Goal: Check status

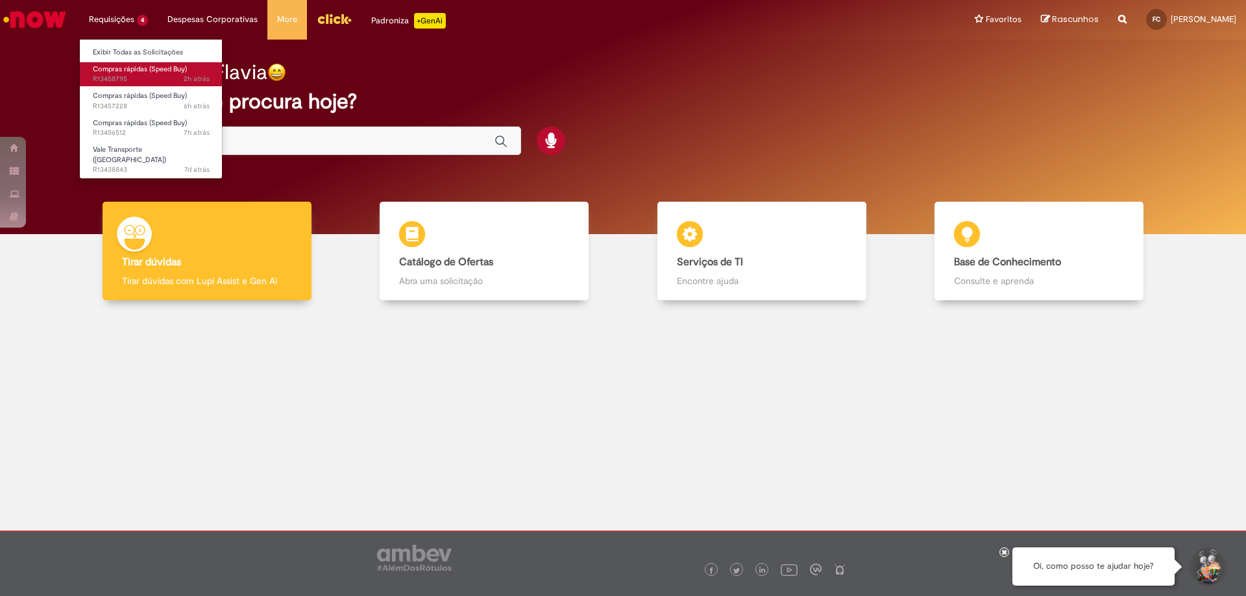
click at [149, 70] on span "Compras rápidas (Speed Buy)" at bounding box center [140, 69] width 94 height 10
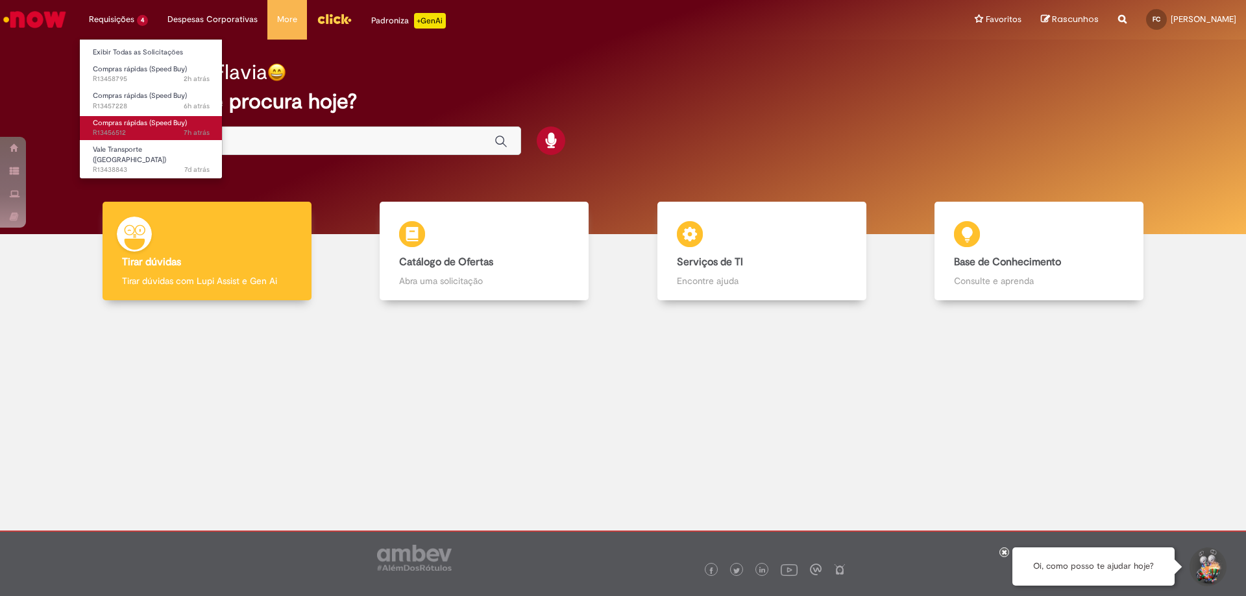
click at [157, 132] on span "7h atrás 7 horas atrás R13456512" at bounding box center [151, 133] width 117 height 10
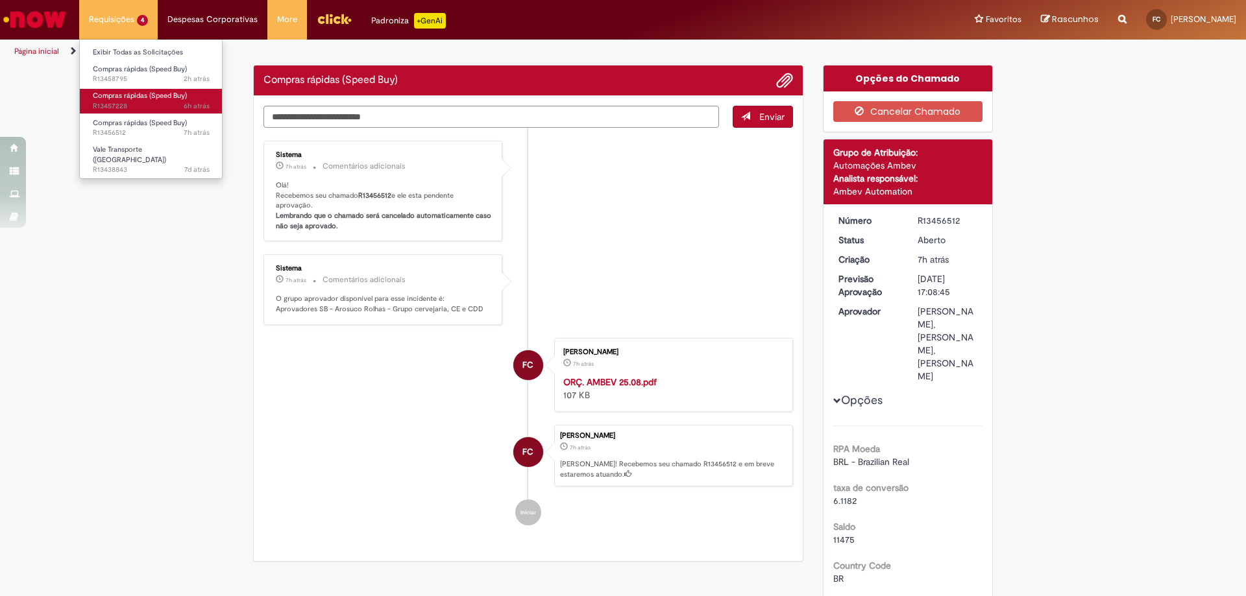
click at [171, 103] on span "6h atrás 6 horas atrás R13457228" at bounding box center [151, 106] width 117 height 10
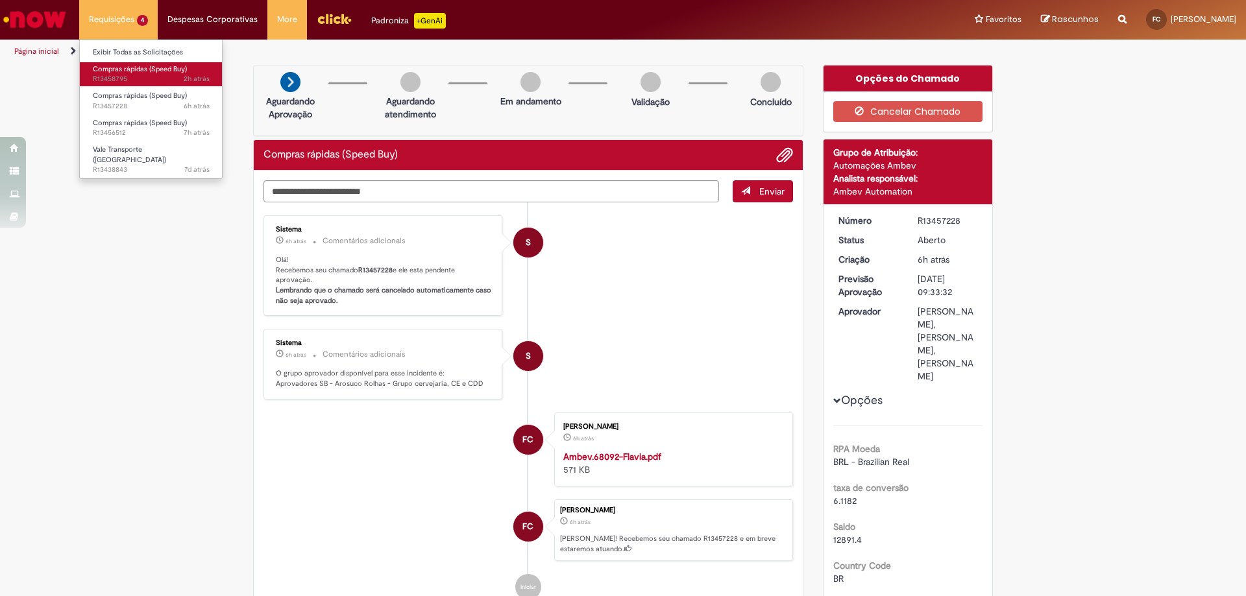
click at [151, 80] on span "2h atrás 2 horas atrás R13458795" at bounding box center [151, 79] width 117 height 10
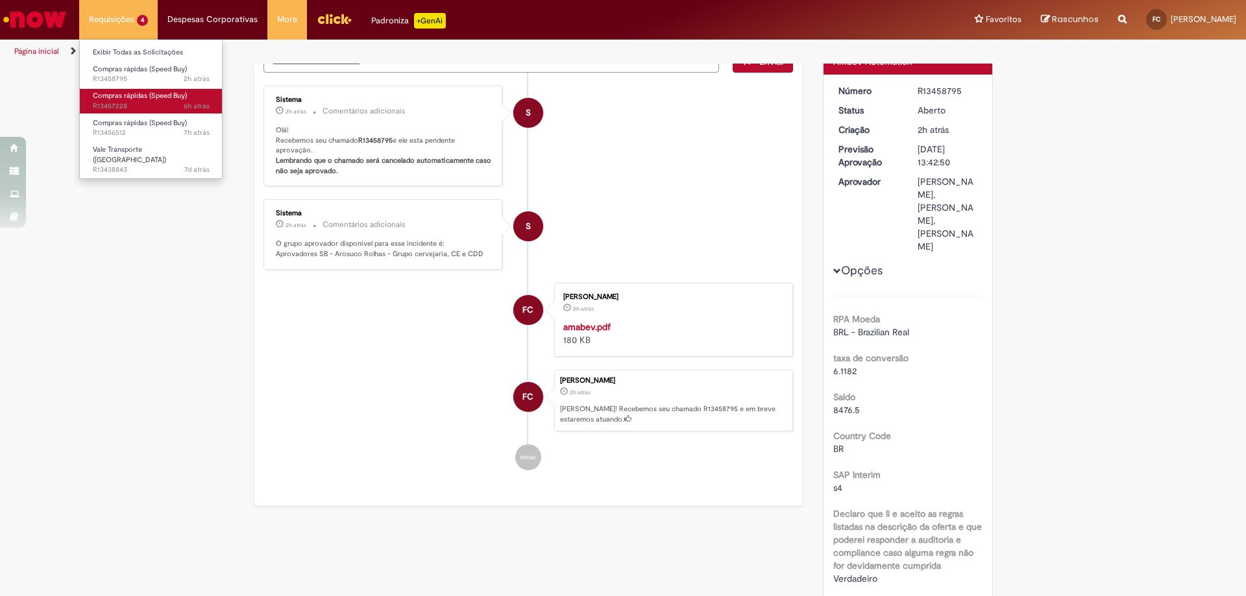
scroll to position [204, 0]
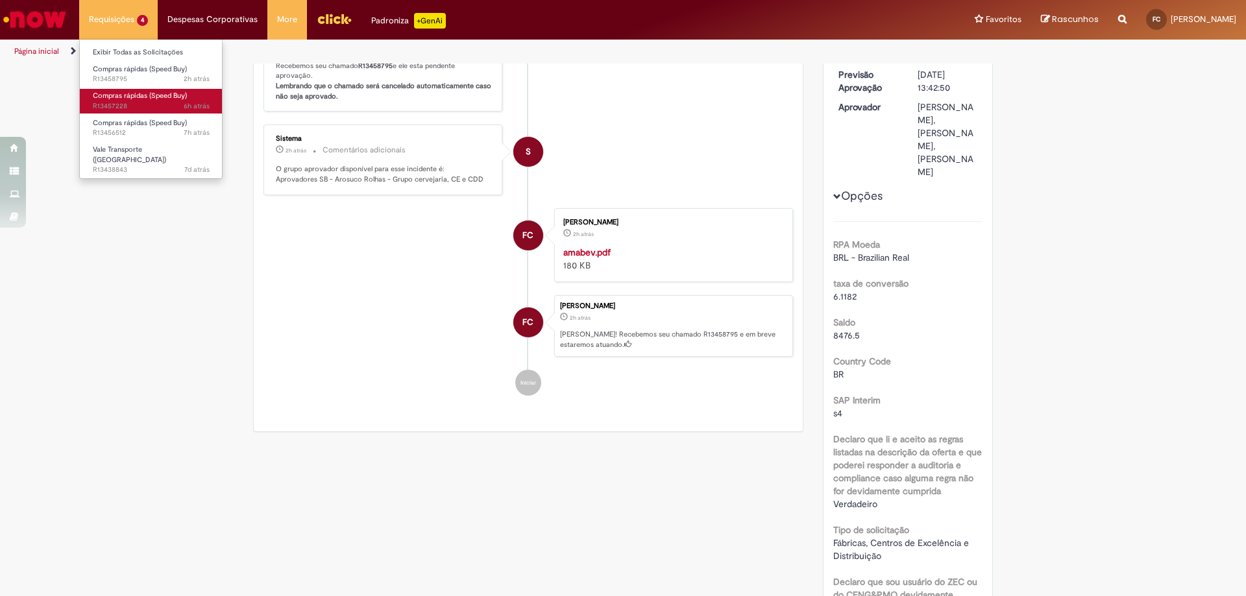
click at [143, 104] on span "6h atrás 6 horas atrás R13457228" at bounding box center [151, 106] width 117 height 10
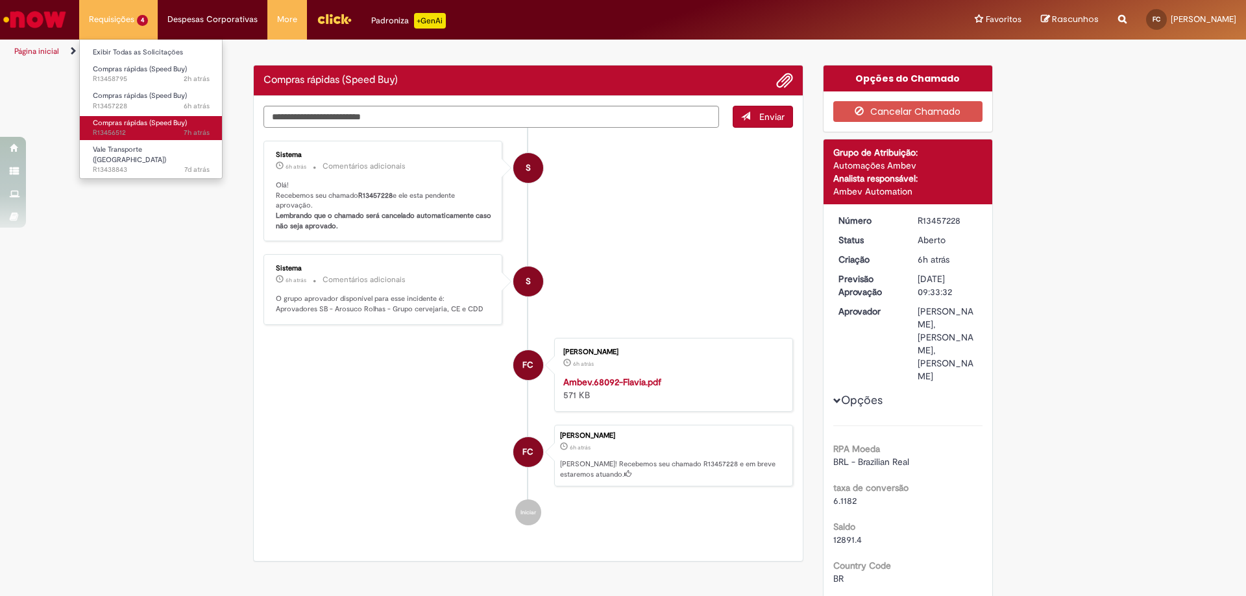
click at [140, 119] on span "Compras rápidas (Speed Buy)" at bounding box center [140, 123] width 94 height 10
